Goal: Task Accomplishment & Management: Complete application form

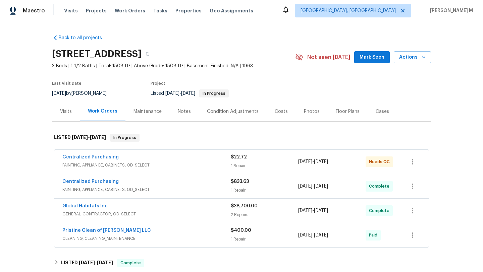
click at [68, 118] on div "Visits" at bounding box center [66, 112] width 28 height 20
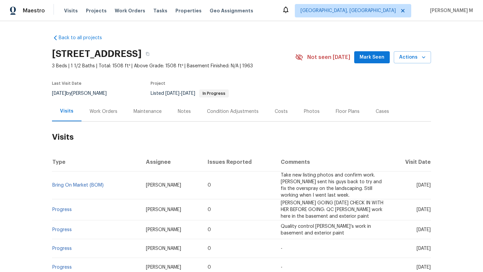
drag, startPoint x: 401, startPoint y: 182, endPoint x: 416, endPoint y: 182, distance: 14.4
click at [416, 183] on span "Tue, Aug 19 2025" at bounding box center [423, 185] width 14 height 5
copy span "Aug 19"
click at [98, 112] on div "Work Orders" at bounding box center [104, 111] width 28 height 7
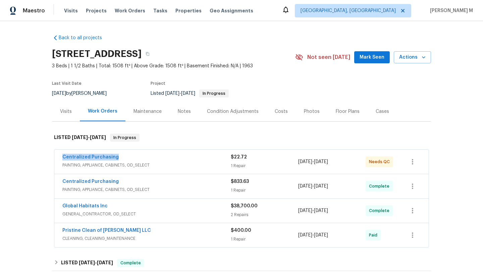
drag, startPoint x: 56, startPoint y: 158, endPoint x: 155, endPoint y: 158, distance: 99.3
click at [155, 158] on div "Centralized Purchasing PAINTING, APPLIANCE, CABINETS, OD_SELECT $22.72 1 Repair…" at bounding box center [241, 162] width 374 height 24
copy link "Centralized Purchasing"
drag, startPoint x: 365, startPoint y: 162, endPoint x: 390, endPoint y: 162, distance: 25.2
click at [390, 162] on div "Needs QC" at bounding box center [383, 162] width 34 height 16
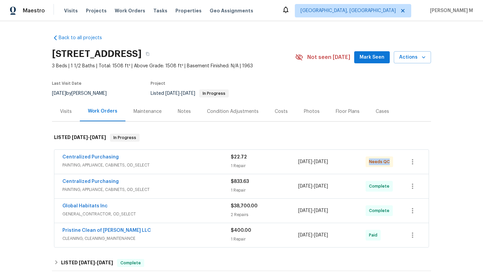
copy span "Needs QC"
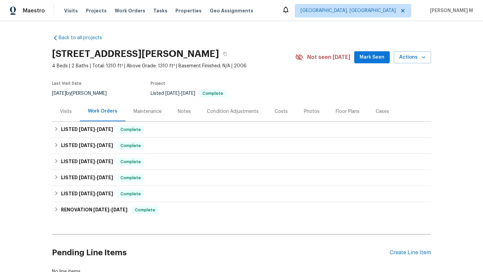
click at [66, 116] on div "Visits" at bounding box center [66, 112] width 28 height 20
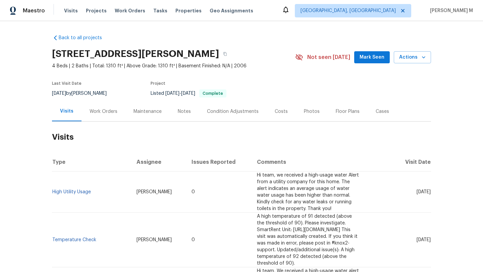
drag, startPoint x: 401, startPoint y: 186, endPoint x: 415, endPoint y: 186, distance: 13.8
click at [416, 190] on span "Tue, Aug 19 2025" at bounding box center [423, 192] width 14 height 5
copy span "Aug 19"
click at [107, 105] on div "Work Orders" at bounding box center [103, 112] width 44 height 20
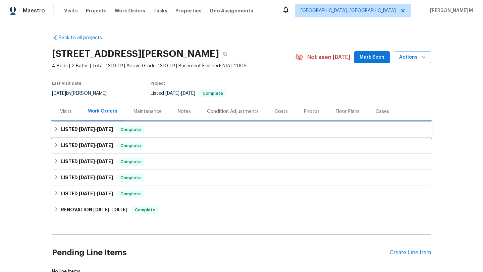
click at [94, 135] on div "LISTED 8/4/25 - 8/13/25 Complete" at bounding box center [241, 130] width 379 height 16
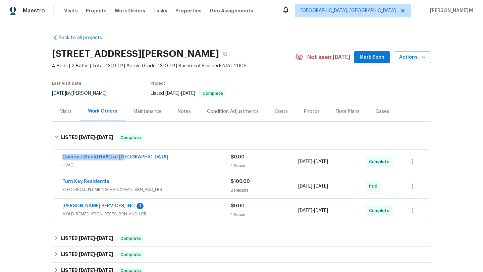
drag, startPoint x: 56, startPoint y: 156, endPoint x: 152, endPoint y: 156, distance: 95.2
click at [152, 156] on div "Comfort Shield HVAC of NC HVAC $0.00 1 Repair 8/8/2025 - 8/12/2025 Complete" at bounding box center [241, 162] width 374 height 24
copy link "Comfort Shield HVAC of NC"
drag, startPoint x: 322, startPoint y: 162, endPoint x: 341, endPoint y: 162, distance: 19.1
click at [341, 162] on div "Comfort Shield HVAC of NC HVAC $0.00 1 Repair 8/8/2025 - 8/12/2025 Complete" at bounding box center [233, 162] width 342 height 16
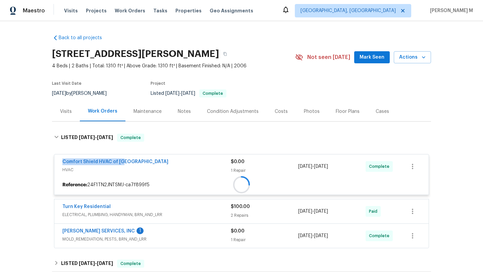
click at [341, 162] on div "8/8/2025 - 8/12/2025" at bounding box center [331, 167] width 67 height 16
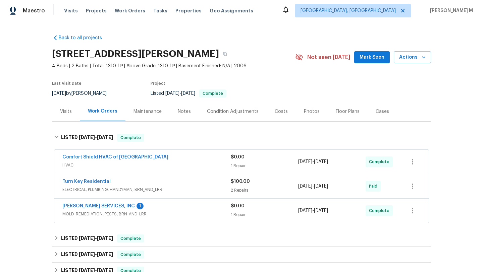
drag, startPoint x: 309, startPoint y: 165, endPoint x: 339, endPoint y: 165, distance: 29.8
click at [339, 165] on div "Comfort Shield HVAC of NC HVAC $0.00 1 Repair 8/8/2025 - 8/12/2025 Complete" at bounding box center [233, 162] width 342 height 16
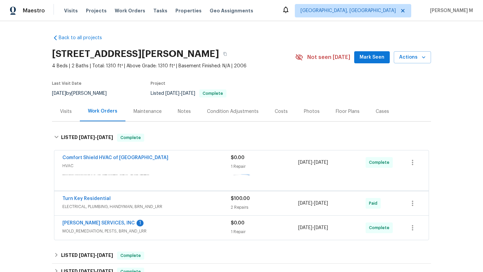
copy div "8/8/2025 - 8/12/2025"
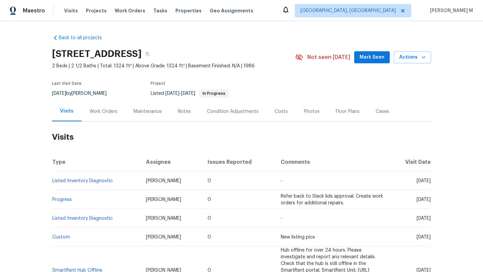
drag, startPoint x: 402, startPoint y: 181, endPoint x: 415, endPoint y: 181, distance: 12.4
click at [416, 181] on span "[DATE]" at bounding box center [423, 181] width 14 height 5
copy span "Jul 25"
click at [113, 112] on div "Work Orders" at bounding box center [104, 111] width 28 height 7
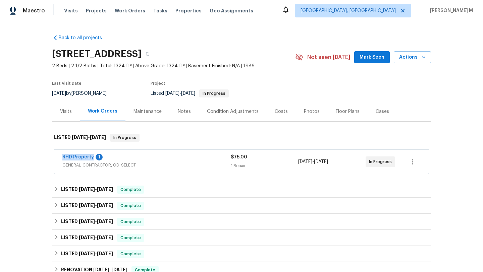
copy link "RHD Property"
drag, startPoint x: 58, startPoint y: 155, endPoint x: 87, endPoint y: 156, distance: 29.5
click at [88, 156] on div "RHD Property 1 GENERAL_CONTRACTOR, OD_SELECT $75.00 1 Repair 8/3/2025 - 8/22/20…" at bounding box center [241, 162] width 374 height 24
click at [157, 152] on div "RHD Property 1 GENERAL_CONTRACTOR, OD_SELECT $75.00 1 Repair 8/3/2025 - 8/22/20…" at bounding box center [241, 162] width 374 height 24
click at [160, 160] on div "RHD Property 1" at bounding box center [146, 158] width 168 height 8
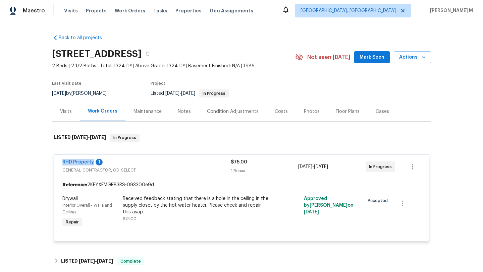
copy link "RHD Property"
drag, startPoint x: 55, startPoint y: 163, endPoint x: 89, endPoint y: 163, distance: 34.5
click at [90, 163] on div "RHD Property 1 GENERAL_CONTRACTOR, OD_SELECT $75.00 1 Repair 8/3/2025 - 8/22/20…" at bounding box center [241, 167] width 374 height 24
drag, startPoint x: 296, startPoint y: 167, endPoint x: 340, endPoint y: 167, distance: 43.9
click at [328, 167] on span "8/3/2025 - 8/22/2025" at bounding box center [313, 167] width 30 height 7
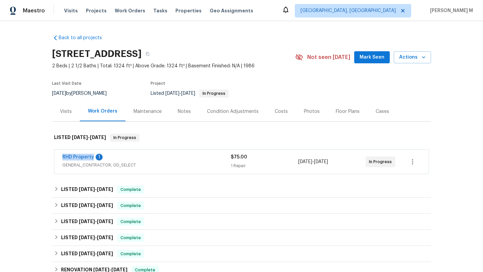
copy span "8/3/2025 - 8/22/2025"
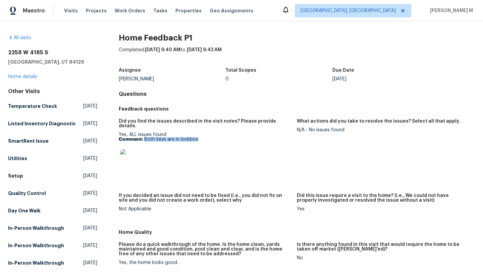
drag, startPoint x: 144, startPoint y: 135, endPoint x: 209, endPoint y: 135, distance: 65.1
click at [209, 137] on p "Comment: Both keys are in lockbox" at bounding box center [205, 139] width 173 height 5
copy p "Both keys are in lockbox"
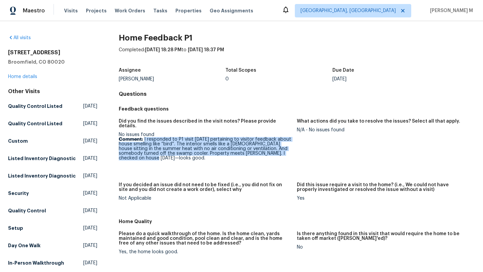
drag, startPoint x: 143, startPoint y: 136, endPoint x: 168, endPoint y: 157, distance: 33.1
click at [168, 157] on figure "Did you find the issues described in the visit notes? Please provide details. N…" at bounding box center [208, 147] width 178 height 56
copy p "I responded to P1 visit today pertaining to visitor feedback about house smelli…"
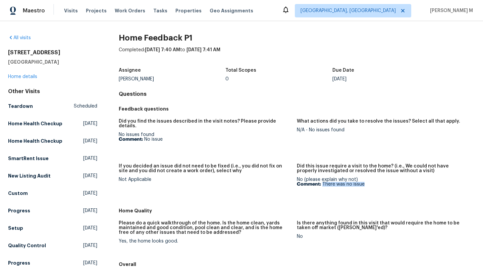
drag, startPoint x: 320, startPoint y: 181, endPoint x: 376, endPoint y: 181, distance: 56.0
click at [376, 182] on p "Comment: There was no issue" at bounding box center [383, 184] width 173 height 5
copy p "There was no issue"
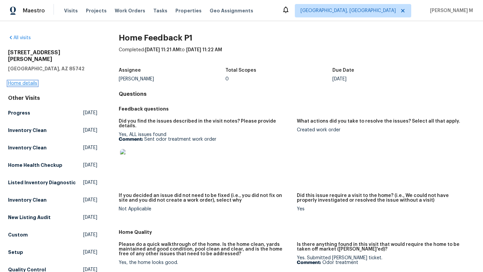
click at [34, 81] on link "Home details" at bounding box center [22, 83] width 29 height 5
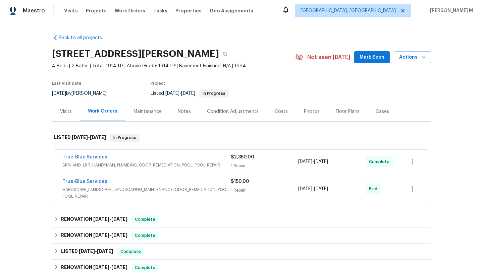
click at [135, 155] on div "True-Blue Services" at bounding box center [146, 158] width 168 height 8
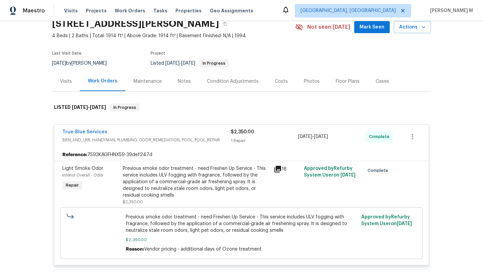
scroll to position [30, 0]
drag, startPoint x: 76, startPoint y: 134, endPoint x: 125, endPoint y: 134, distance: 49.0
click at [126, 134] on div "True-Blue Services BRN_AND_LRR, HANDYMAN, PLUMBING, ODOR_REMEDIATION, POOL, POO…" at bounding box center [241, 137] width 374 height 24
copy link "True-Blue Services"
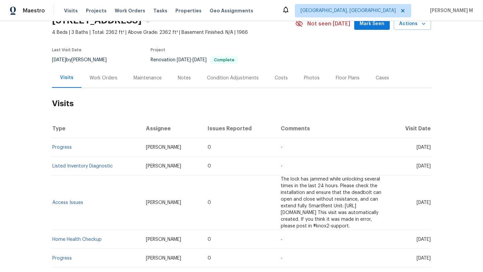
scroll to position [36, 0]
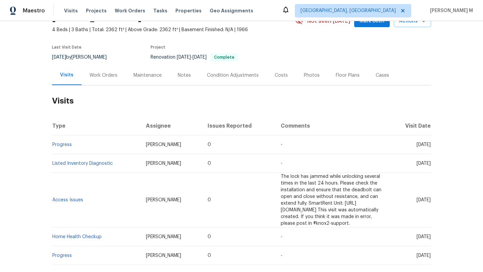
click at [376, 77] on div "Cases" at bounding box center [382, 75] width 13 height 7
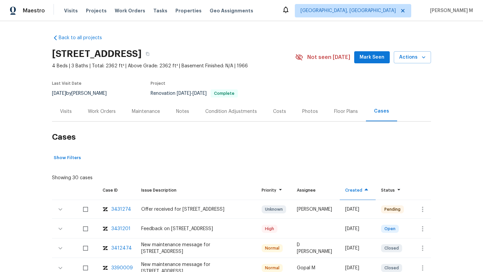
click at [68, 117] on div "Visits" at bounding box center [66, 112] width 28 height 20
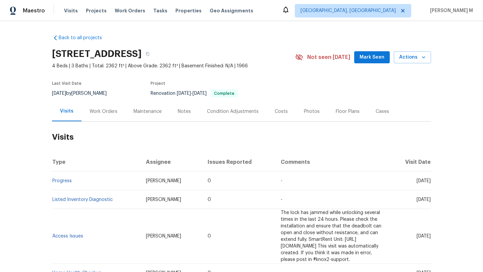
drag, startPoint x: 400, startPoint y: 181, endPoint x: 415, endPoint y: 181, distance: 14.8
click at [416, 181] on span "[DATE]" at bounding box center [423, 181] width 14 height 5
copy span "[DATE]"
click at [98, 118] on div "Work Orders" at bounding box center [103, 112] width 44 height 20
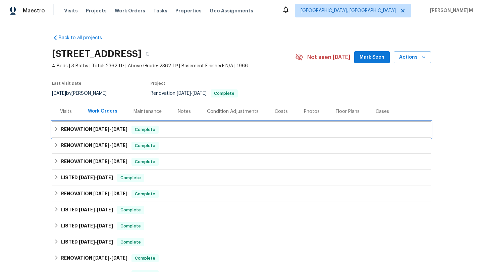
click at [90, 128] on h6 "RENOVATION [DATE] - [DATE]" at bounding box center [94, 130] width 66 height 8
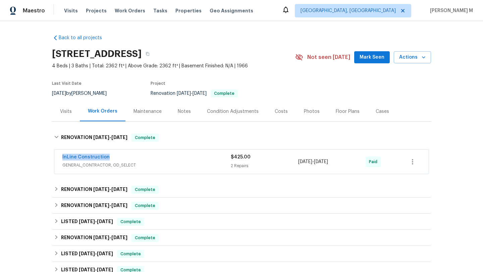
drag, startPoint x: 56, startPoint y: 158, endPoint x: 115, endPoint y: 158, distance: 58.7
click at [115, 158] on div "InLine Construction GENERAL_CONTRACTOR, OD_SELECT $425.00 2 Repairs [DATE] - [D…" at bounding box center [241, 162] width 374 height 24
copy link "InLine Construction"
drag, startPoint x: 303, startPoint y: 163, endPoint x: 342, endPoint y: 163, distance: 38.6
click at [342, 163] on div "InLine Construction GENERAL_CONTRACTOR, OD_SELECT $425.00 2 Repairs [DATE] - [D…" at bounding box center [233, 162] width 342 height 16
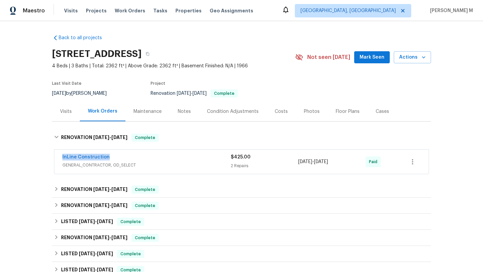
copy div "[DATE] - [DATE]"
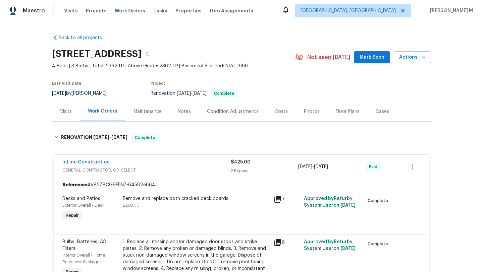
click at [376, 113] on div "Cases" at bounding box center [382, 111] width 13 height 7
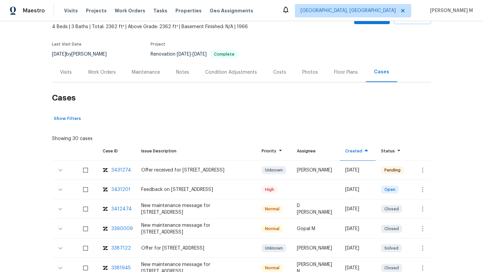
scroll to position [47, 0]
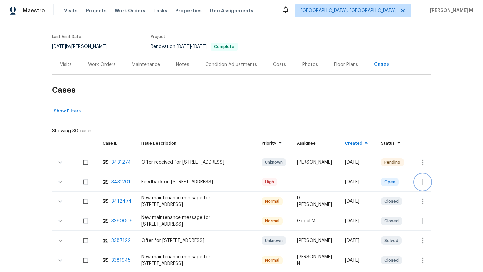
click at [414, 182] on button "button" at bounding box center [422, 182] width 16 height 16
click at [417, 184] on li "Create a visit" at bounding box center [443, 181] width 69 height 11
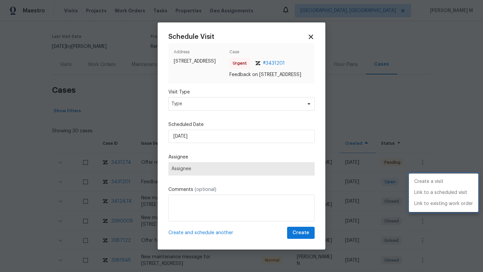
click at [265, 108] on div at bounding box center [241, 136] width 483 height 272
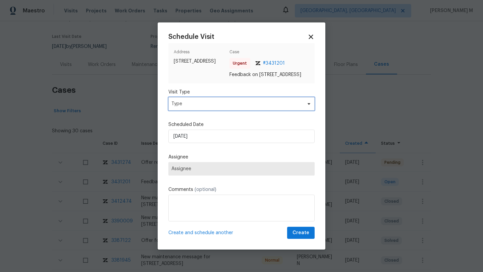
click at [265, 107] on span "Type" at bounding box center [236, 104] width 130 height 7
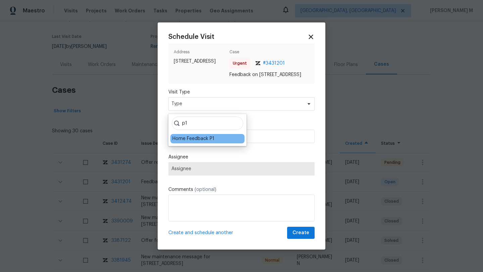
type input "p1"
click at [213, 140] on div "Home Feedback P1" at bounding box center [193, 138] width 42 height 7
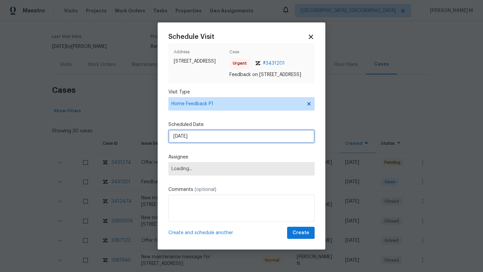
click at [213, 140] on input "[DATE]" at bounding box center [241, 136] width 146 height 13
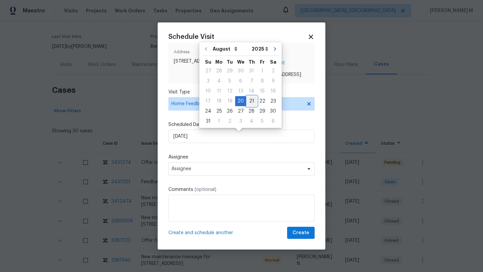
click at [248, 101] on div "21" at bounding box center [251, 101] width 11 height 9
type input "[DATE]"
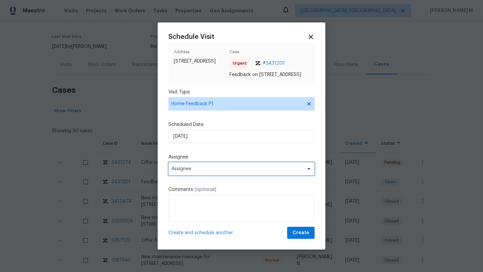
click at [218, 170] on span "Assignee" at bounding box center [236, 168] width 131 height 5
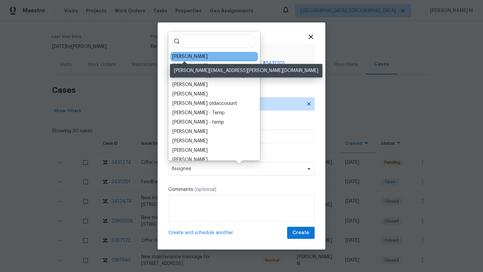
click at [191, 58] on div "[PERSON_NAME]" at bounding box center [189, 56] width 35 height 7
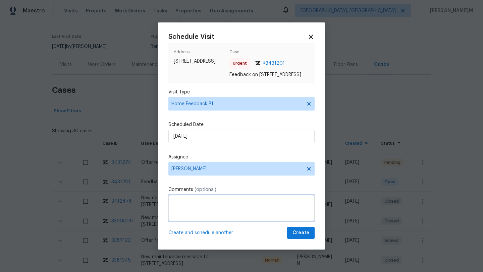
click at [197, 200] on textarea at bounding box center [241, 208] width 146 height 27
paste textarea "keypad doesn't work"
paste textarea "Kindly complete the visit and update if any WO needs to be created. Thank you"
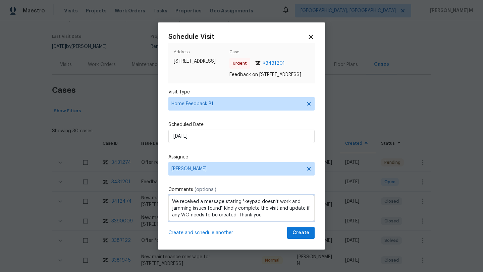
scroll to position [1, 0]
type textarea "We received a message stating "keypad doesn't work and jamming issues found" Ki…"
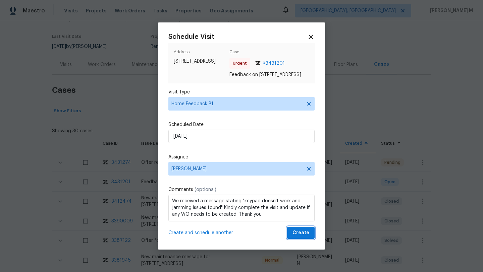
click at [301, 237] on span "Create" at bounding box center [300, 233] width 17 height 8
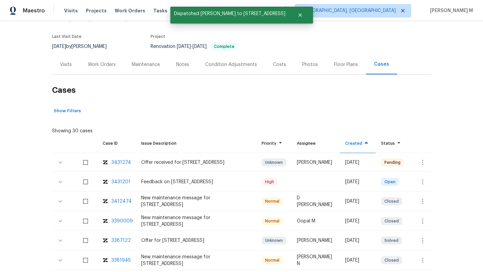
click at [67, 58] on div "Visits" at bounding box center [66, 65] width 28 height 20
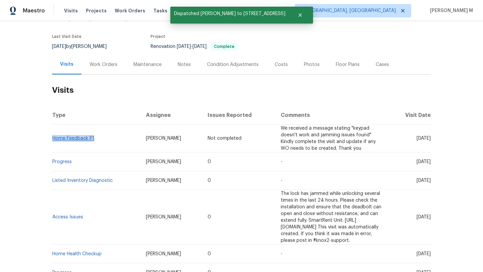
drag, startPoint x: 93, startPoint y: 136, endPoint x: 51, endPoint y: 136, distance: 41.6
click at [52, 136] on td "Home Feedback P1" at bounding box center [96, 139] width 89 height 28
copy link "Home Feedback P1"
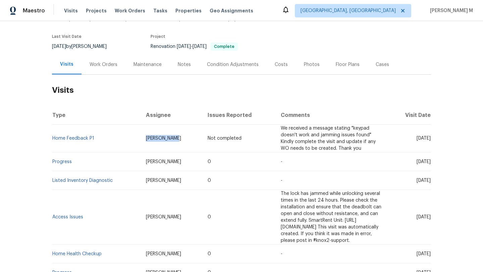
drag, startPoint x: 126, startPoint y: 135, endPoint x: 153, endPoint y: 135, distance: 26.8
click at [153, 135] on td "[PERSON_NAME]" at bounding box center [172, 139] width 62 height 28
copy span "[PERSON_NAME]"
drag, startPoint x: 401, startPoint y: 135, endPoint x: 416, endPoint y: 135, distance: 14.8
click at [416, 136] on span "[DATE]" at bounding box center [423, 138] width 14 height 5
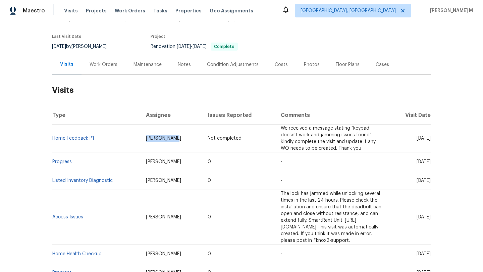
copy span "[DATE]"
